Goal: Transaction & Acquisition: Subscribe to service/newsletter

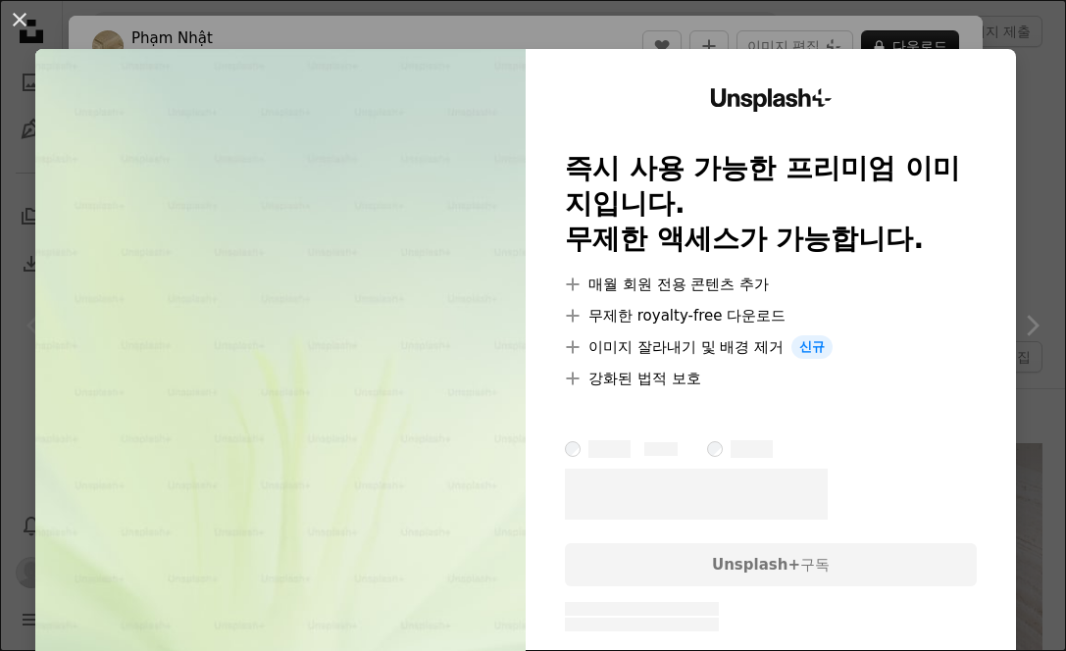
scroll to position [406, 0]
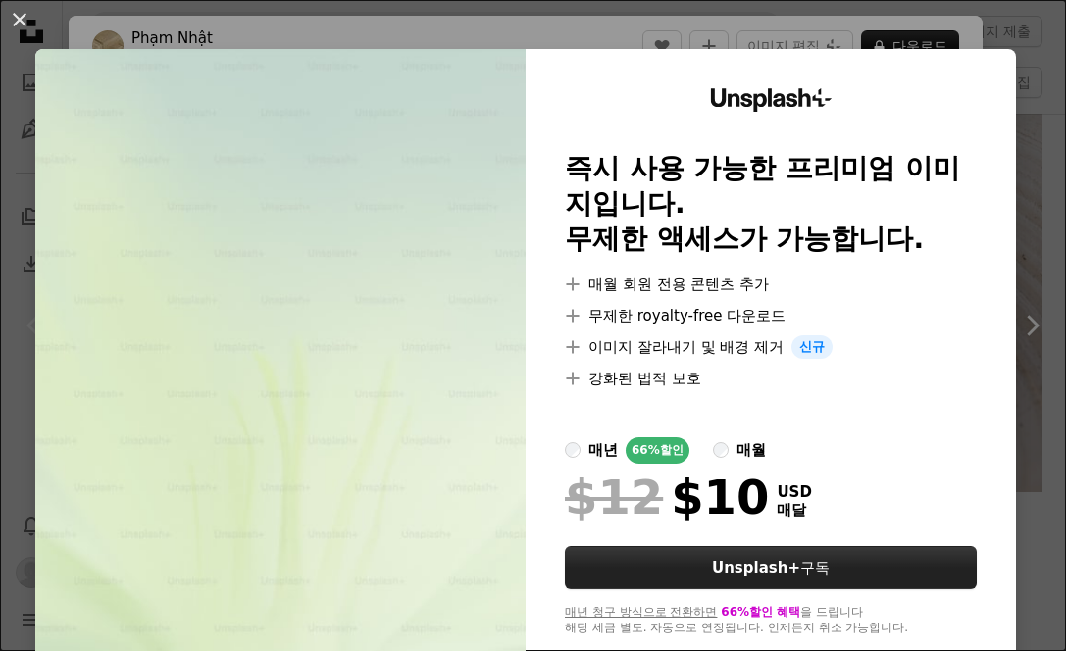
click at [751, 567] on strong "Unsplash+" at bounding box center [756, 568] width 88 height 18
